Goal: Transaction & Acquisition: Purchase product/service

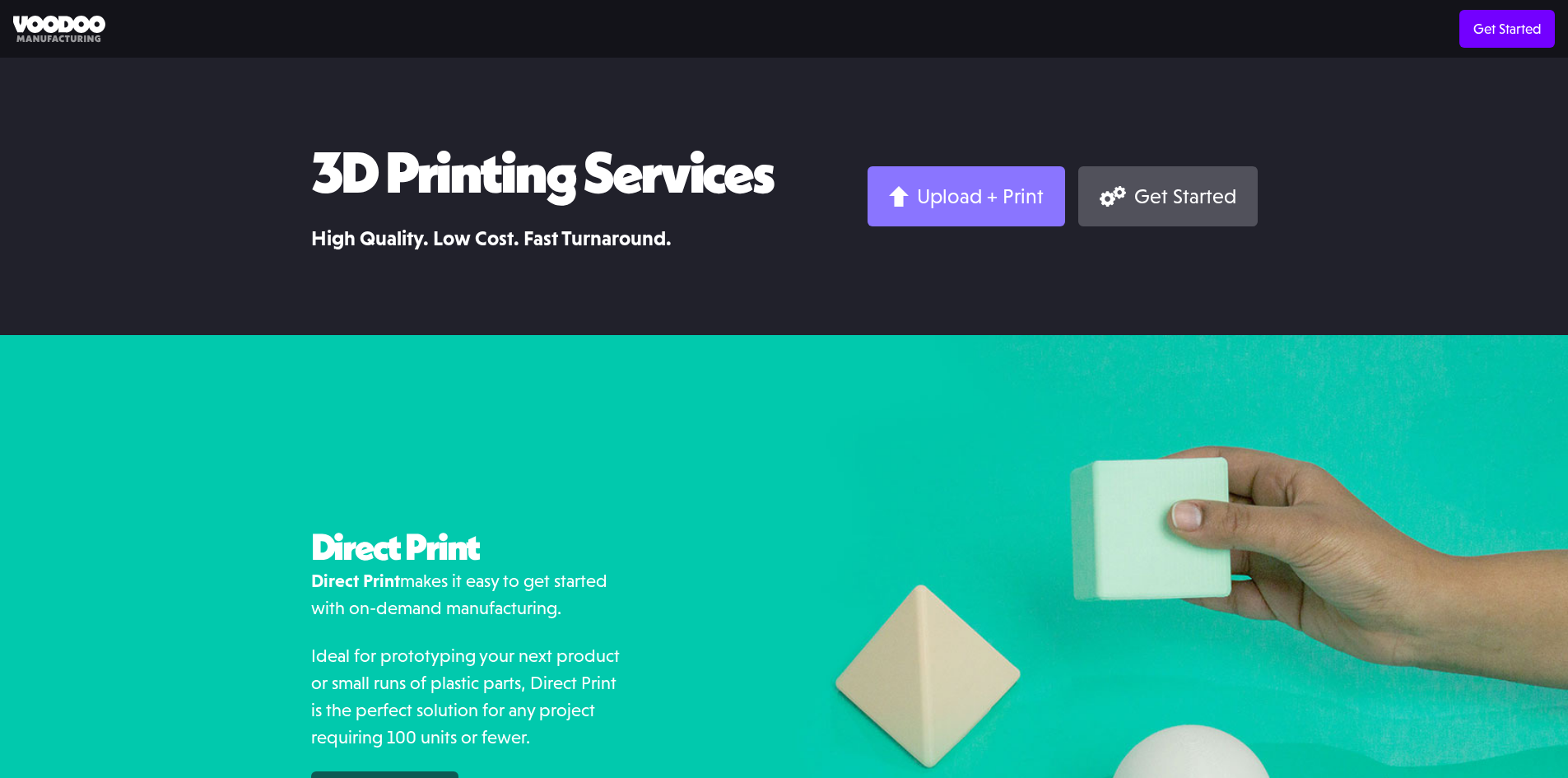
click at [943, 186] on div "Upload + Print" at bounding box center [979, 196] width 126 height 26
click at [1022, 192] on div "Upload + Print" at bounding box center [979, 196] width 126 height 26
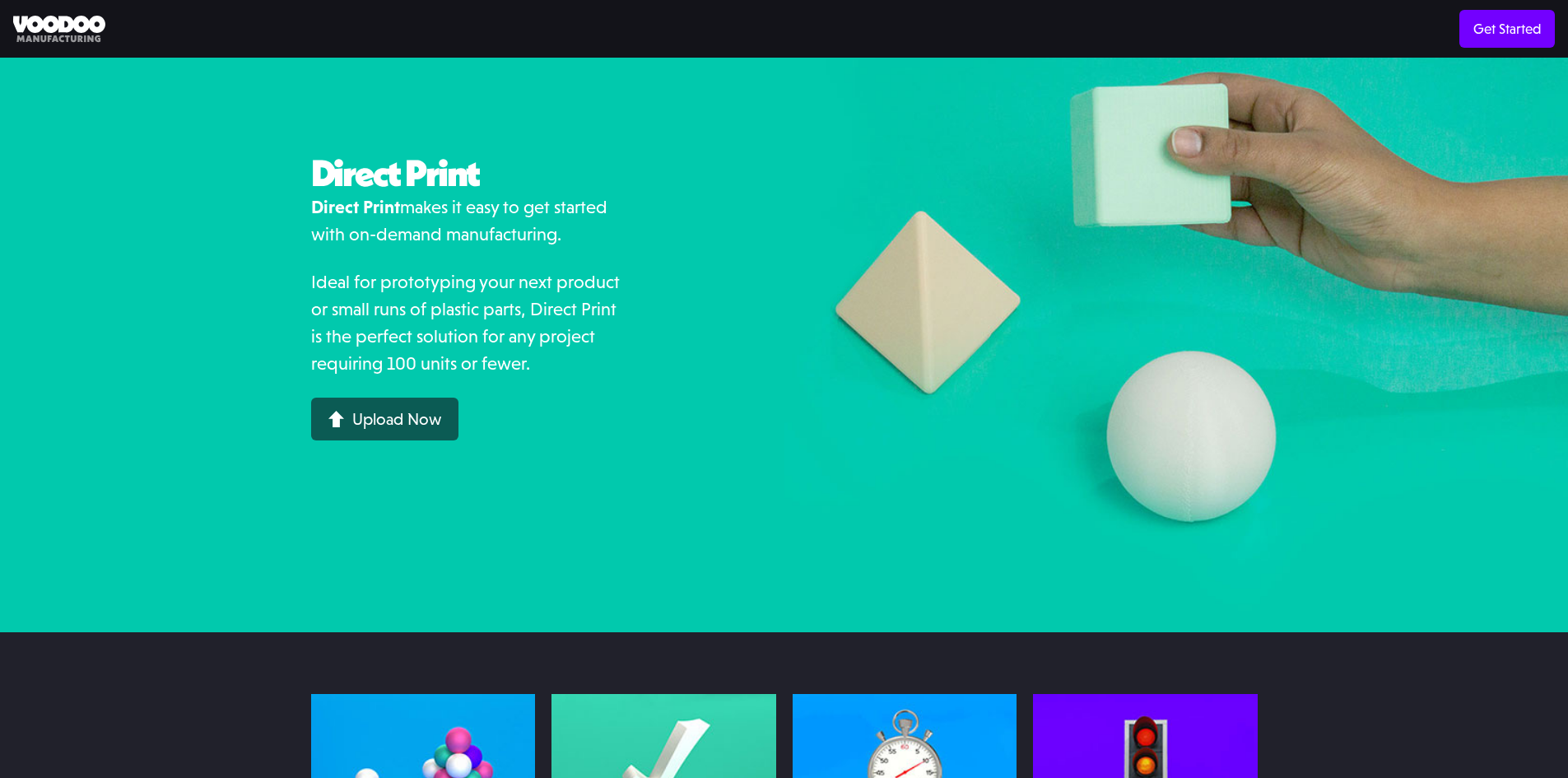
scroll to position [384, 0]
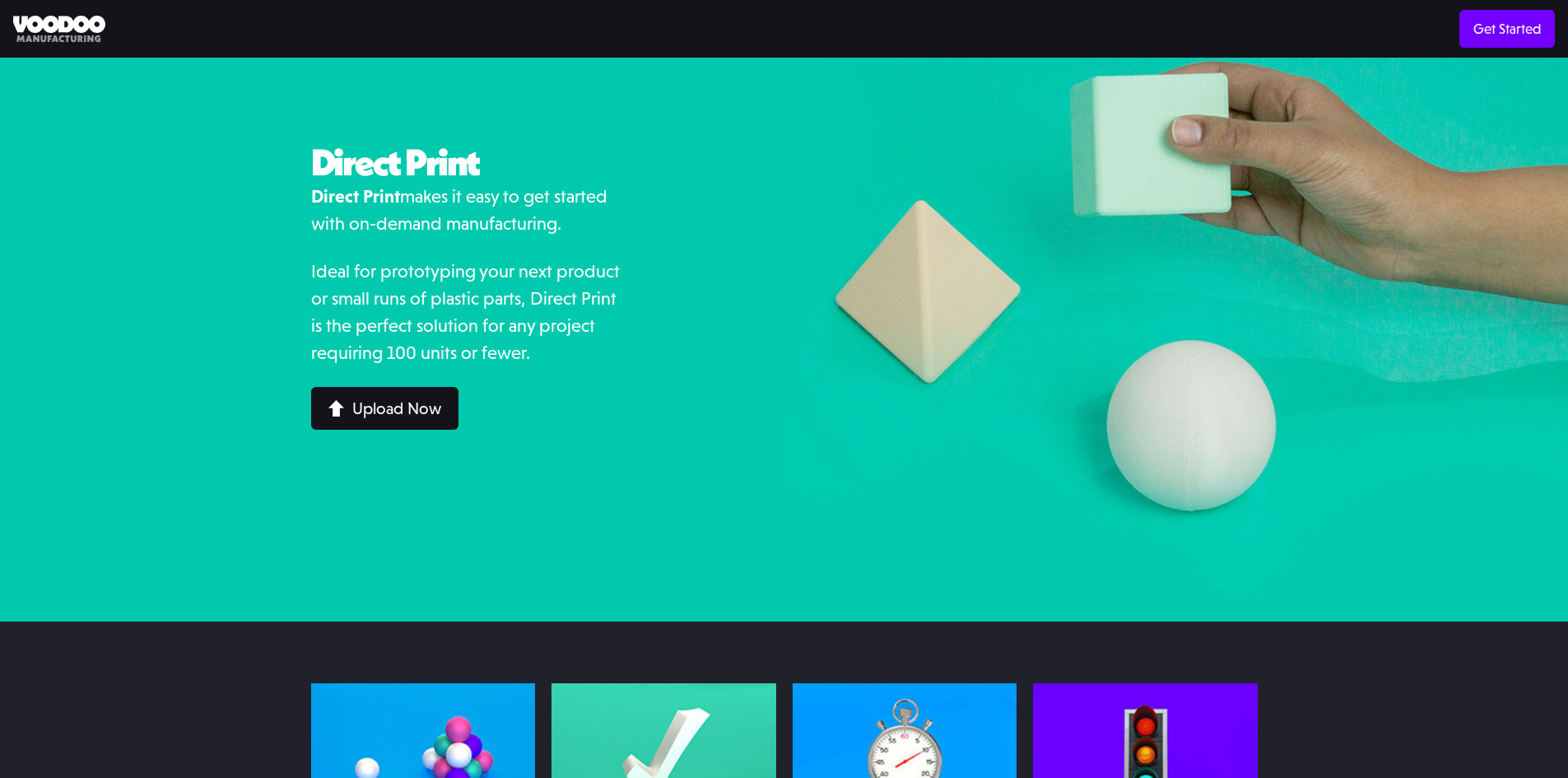
click at [384, 403] on div "Upload Now" at bounding box center [397, 408] width 89 height 17
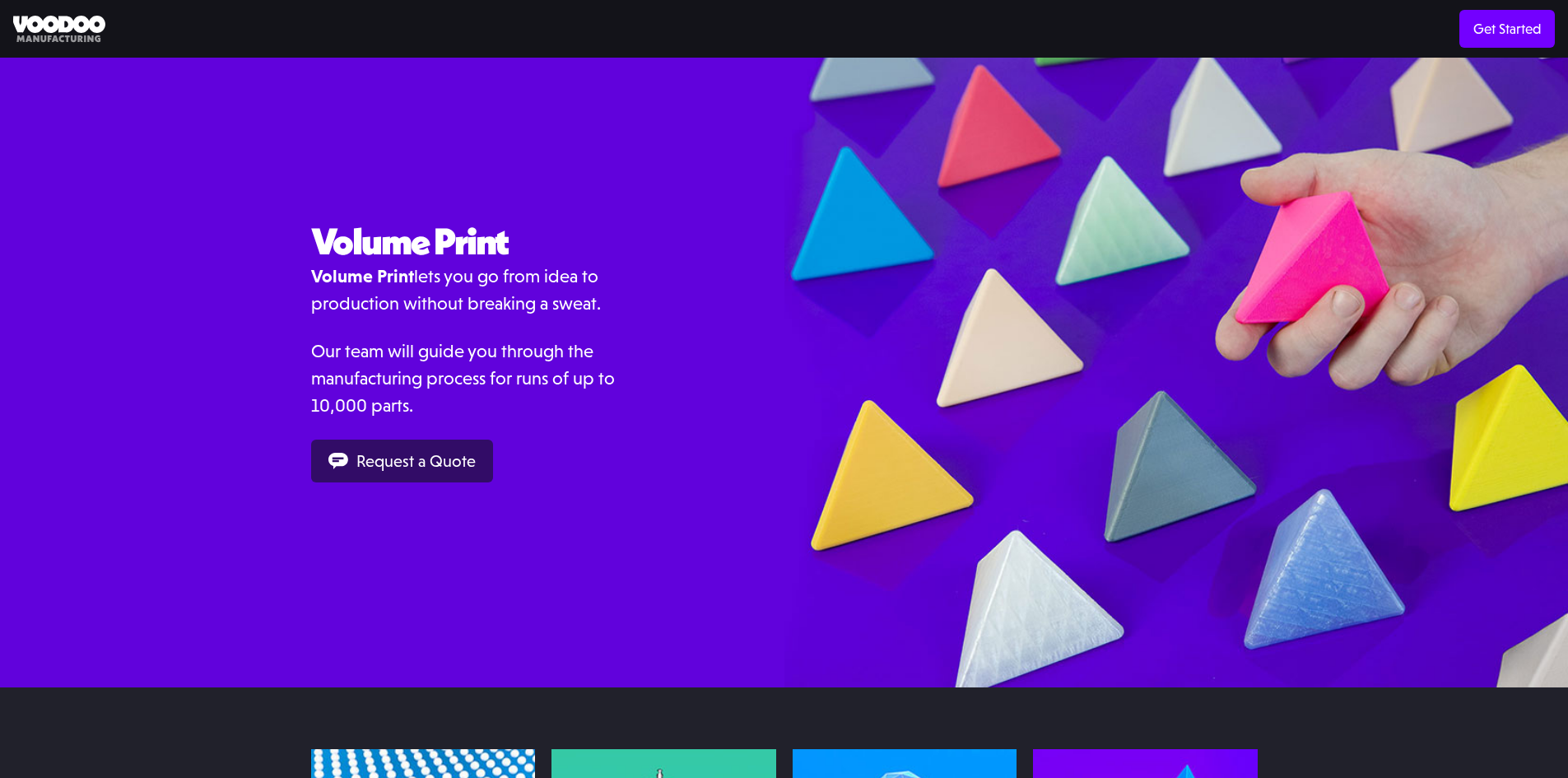
scroll to position [1674, 0]
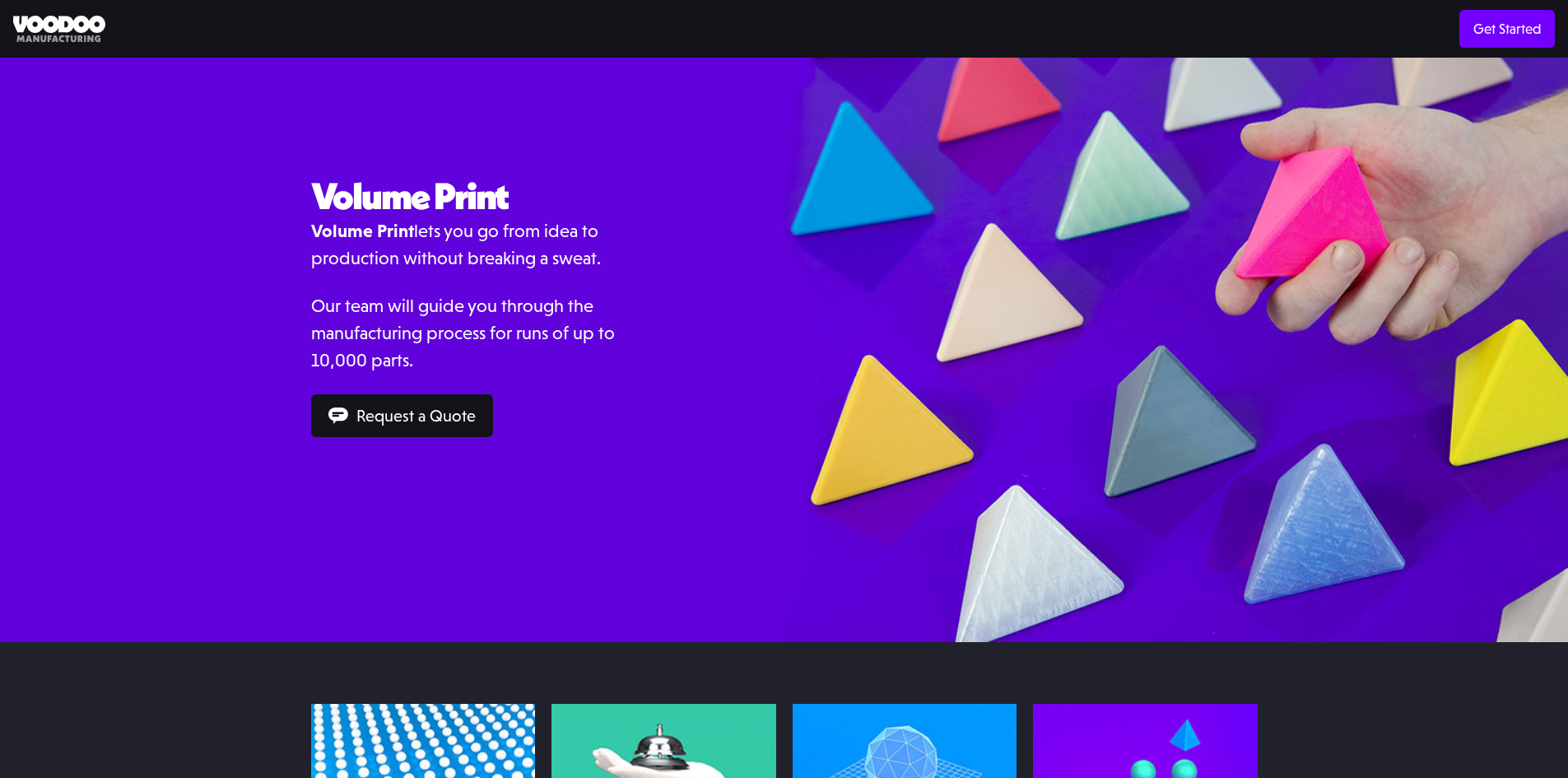
click at [412, 410] on div "Request a Quote" at bounding box center [416, 416] width 119 height 17
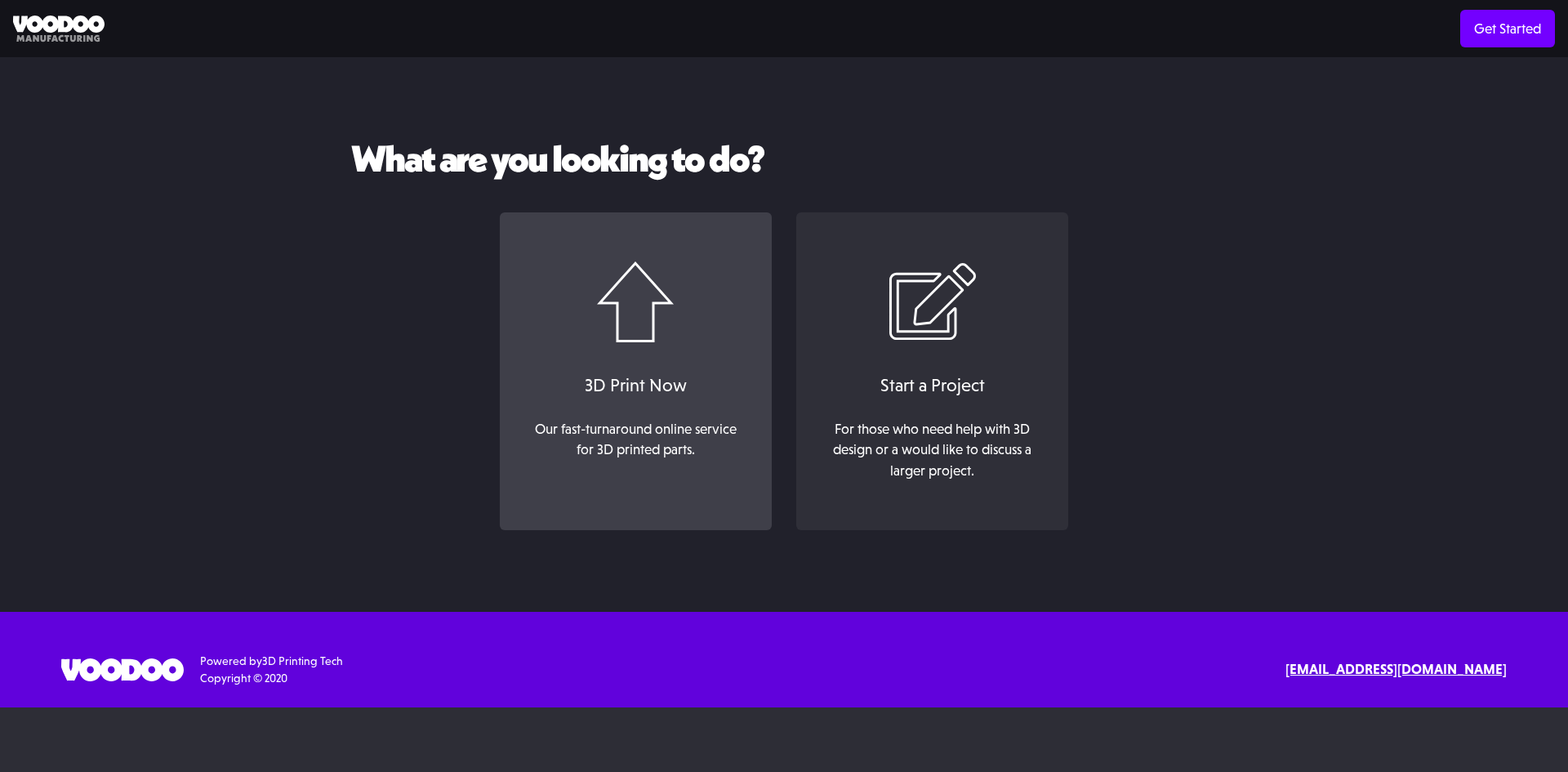
click at [668, 355] on link "3D Print Now Our fast-turnaround online service for 3D printed parts. ‍" at bounding box center [636, 372] width 272 height 318
